Goal: Browse casually

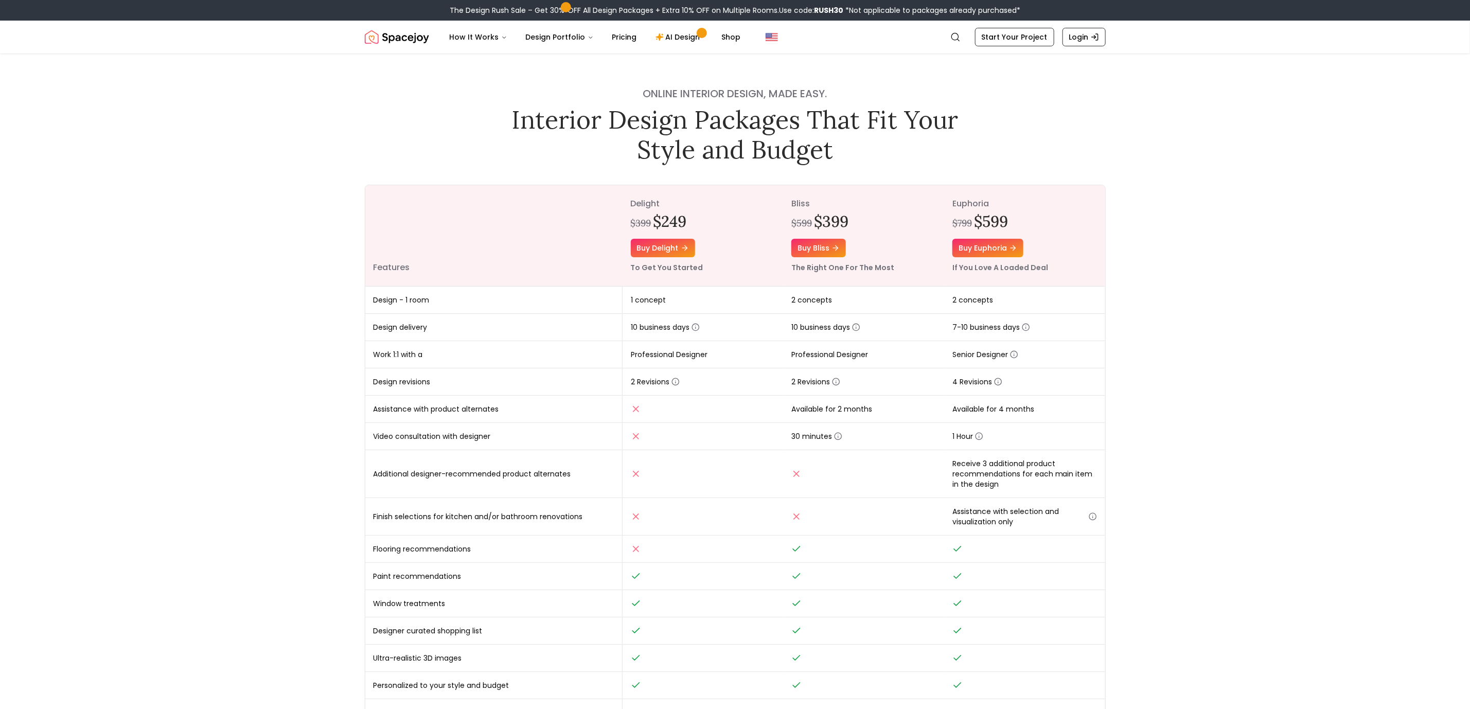
click at [386, 28] on img "Spacejoy" at bounding box center [397, 37] width 64 height 21
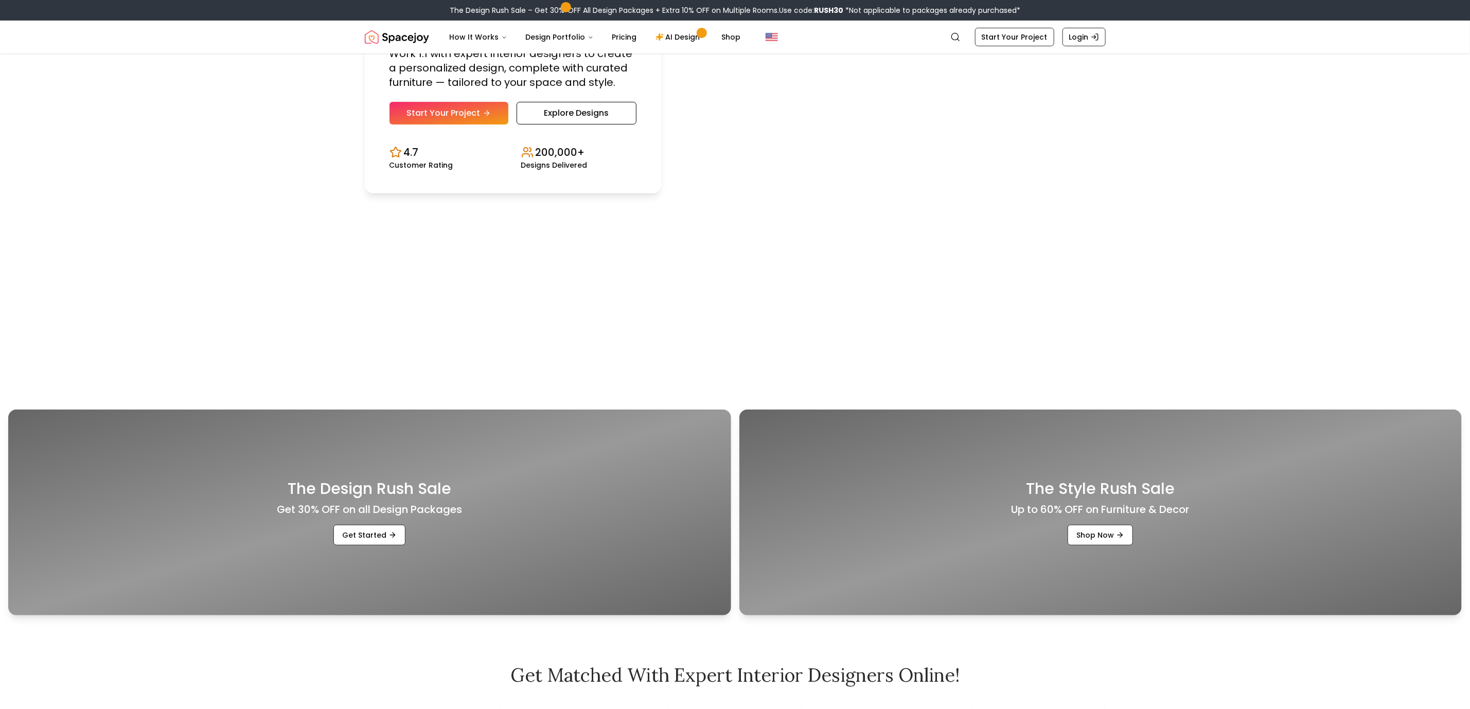
scroll to position [154, 0]
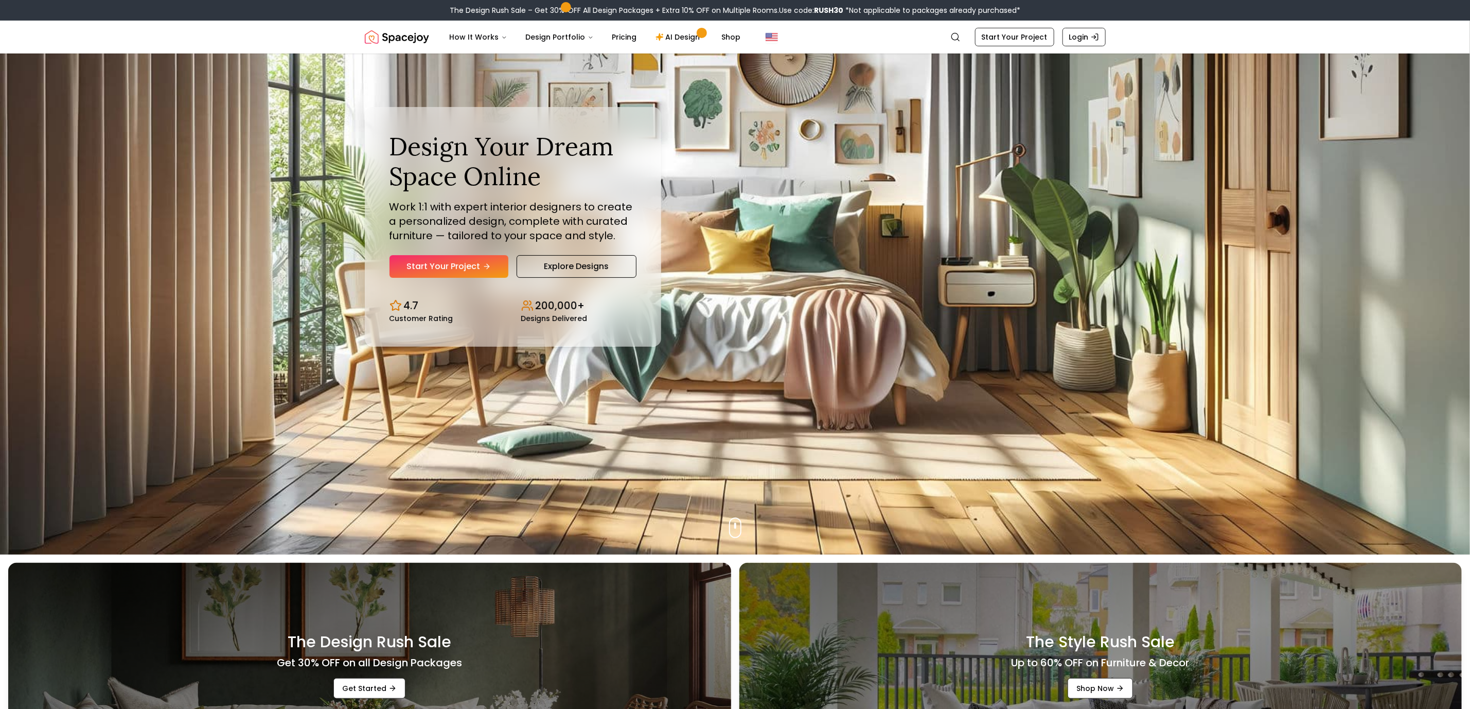
click at [409, 312] on p "4.7" at bounding box center [411, 305] width 15 height 14
click at [400, 301] on icon "Design stats" at bounding box center [395, 305] width 12 height 12
click at [550, 258] on link "Explore Designs" at bounding box center [577, 266] width 120 height 23
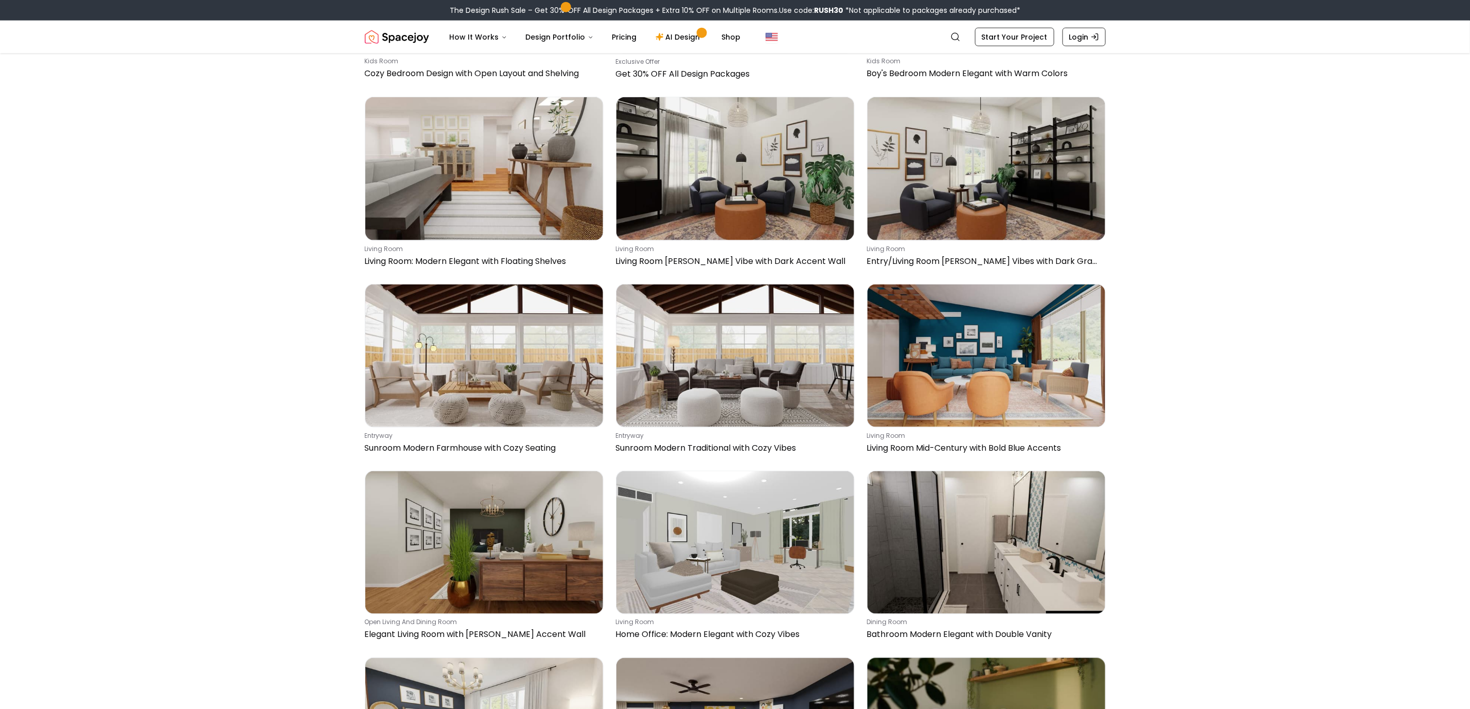
scroll to position [3704, 0]
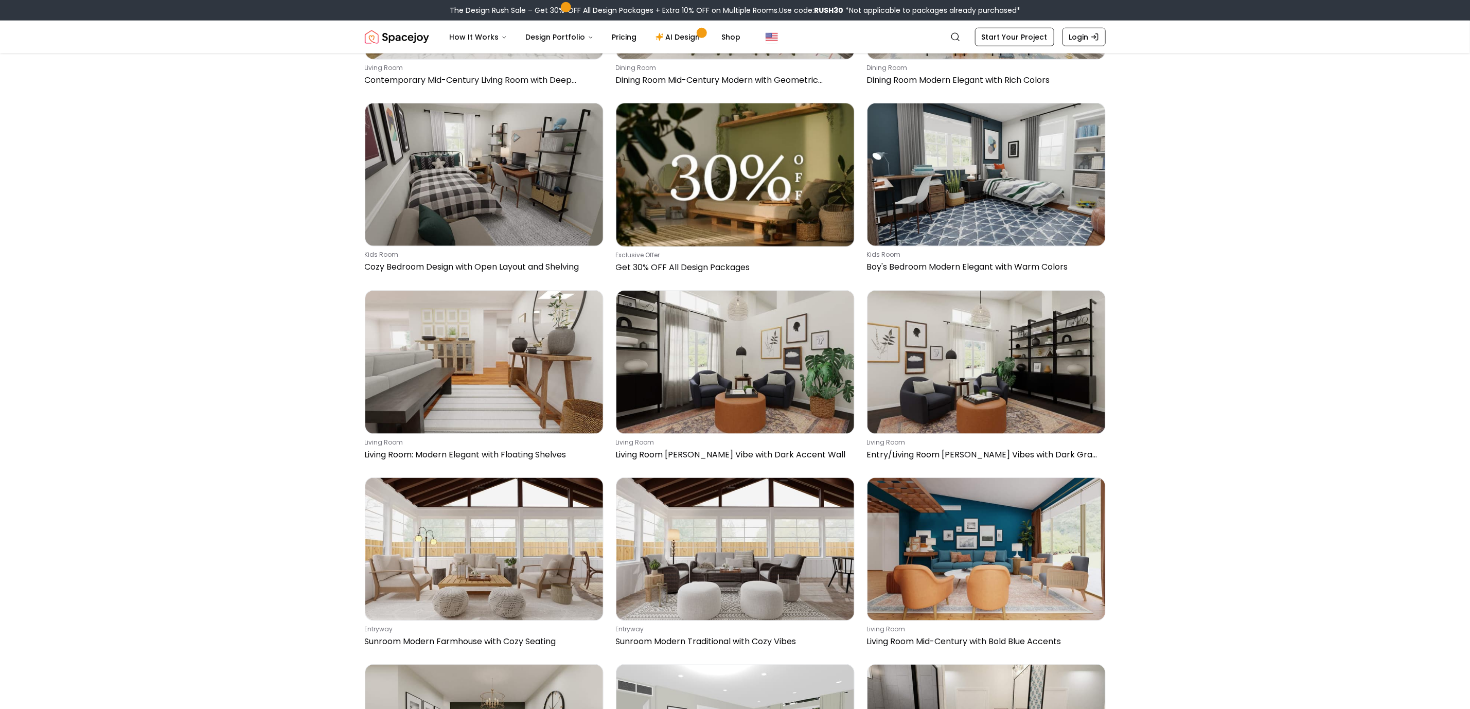
click at [416, 39] on img "Spacejoy" at bounding box center [397, 37] width 64 height 21
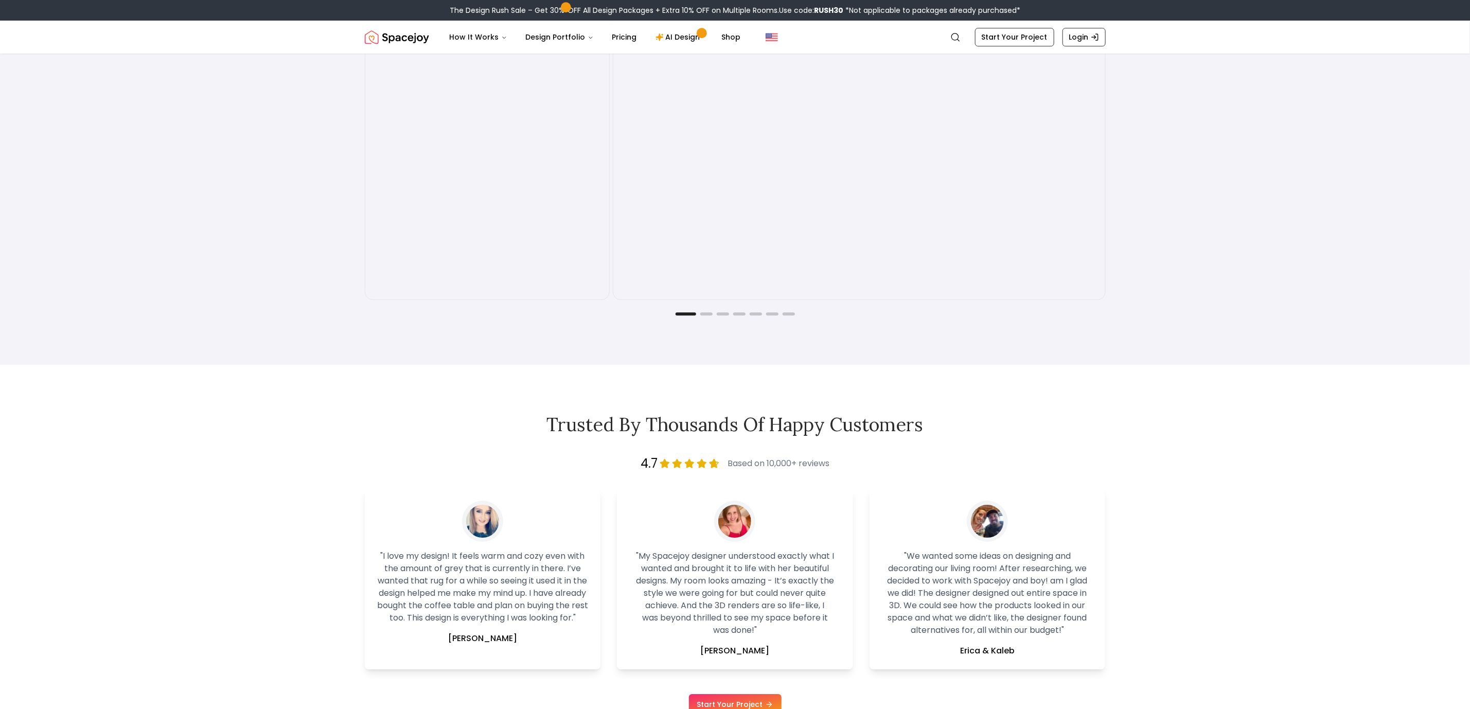
scroll to position [2392, 0]
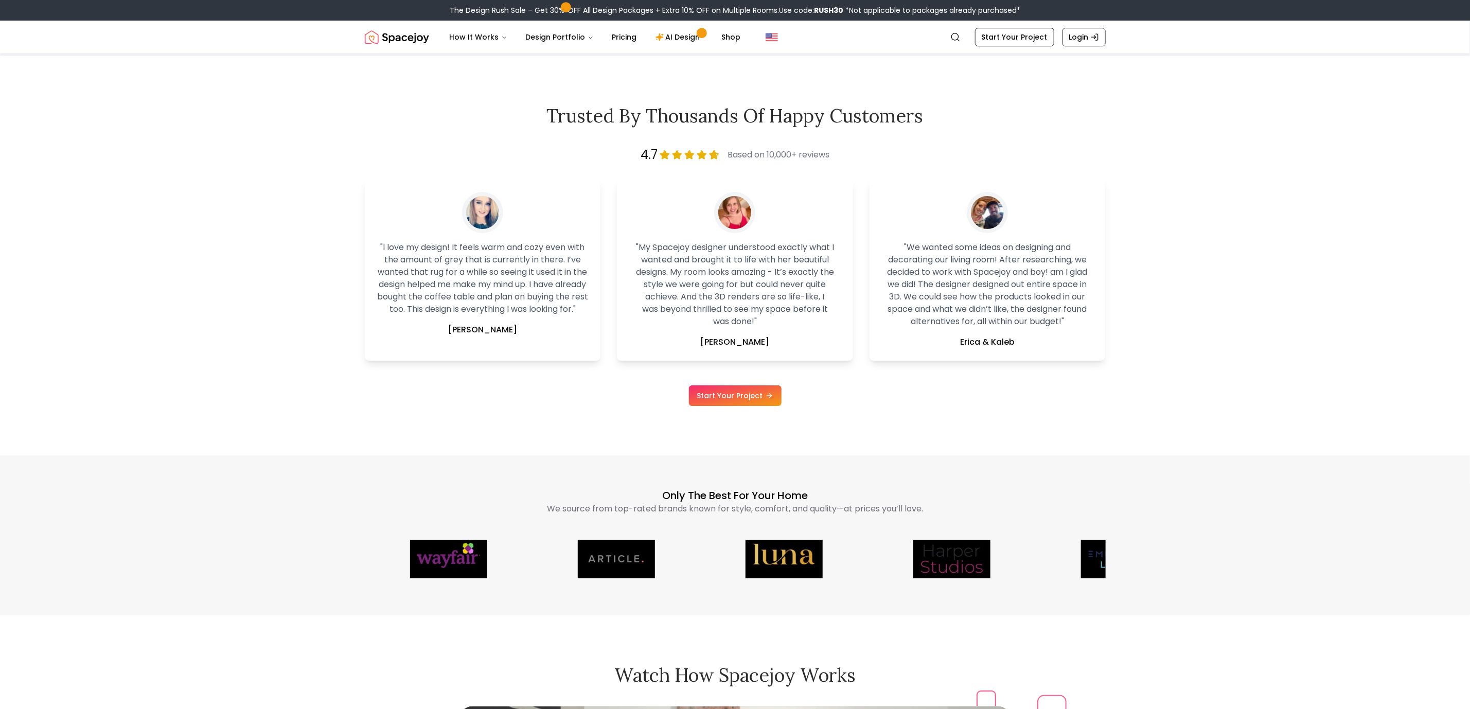
click at [697, 153] on icon at bounding box center [702, 155] width 10 height 10
click at [737, 153] on span "Based on 10,000+ reviews" at bounding box center [778, 155] width 102 height 12
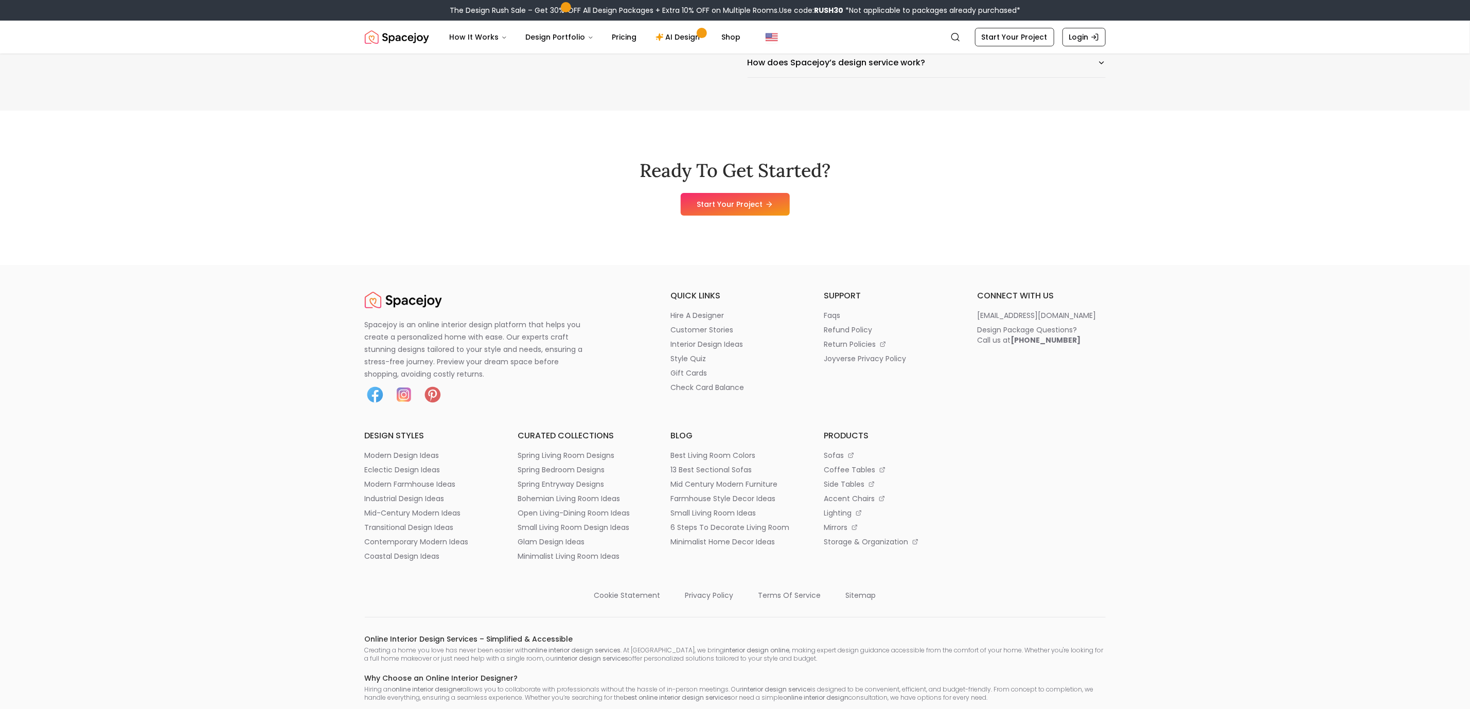
scroll to position [5633, 0]
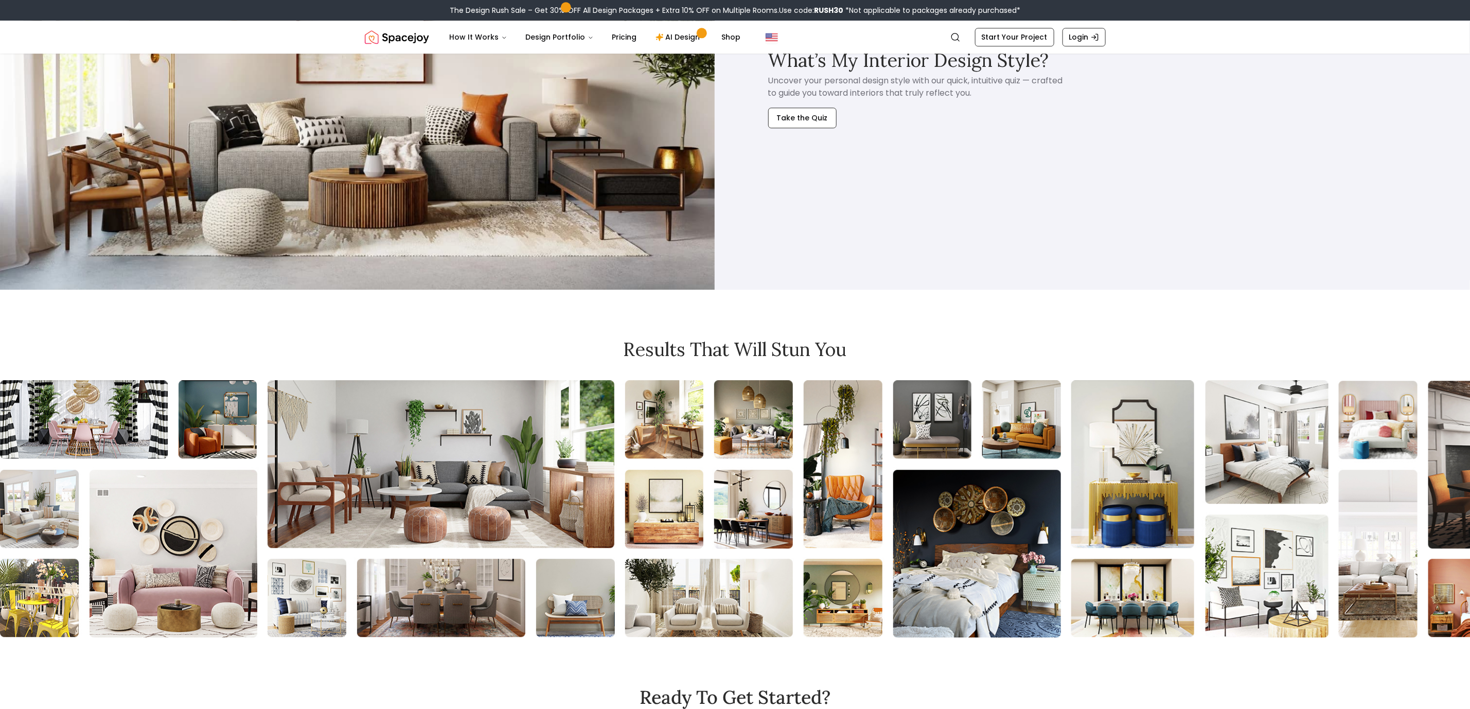
scroll to position [2678, 0]
